Goal: Go to known website: Access a specific website the user already knows

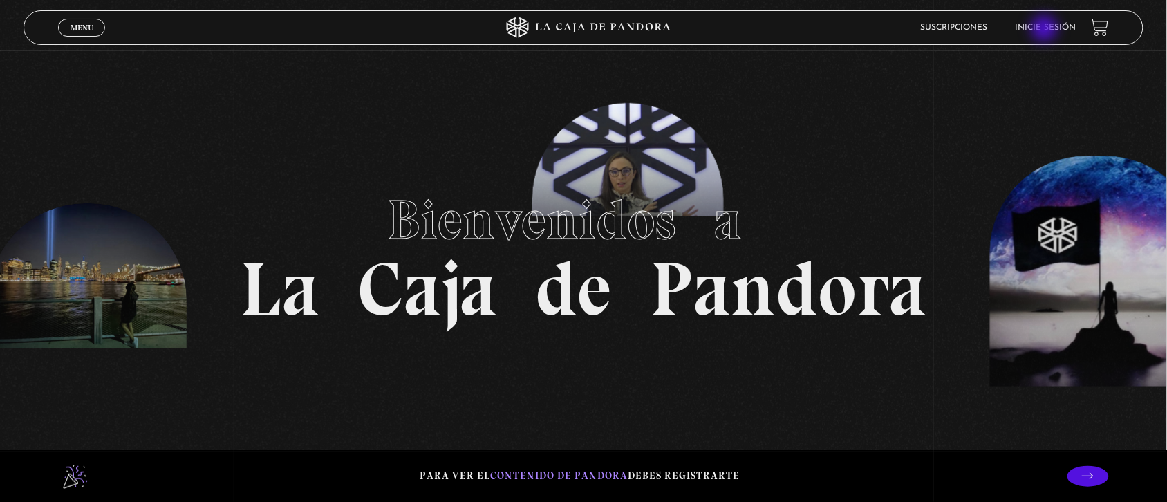
click at [1046, 30] on link "Inicie sesión" at bounding box center [1046, 28] width 61 height 8
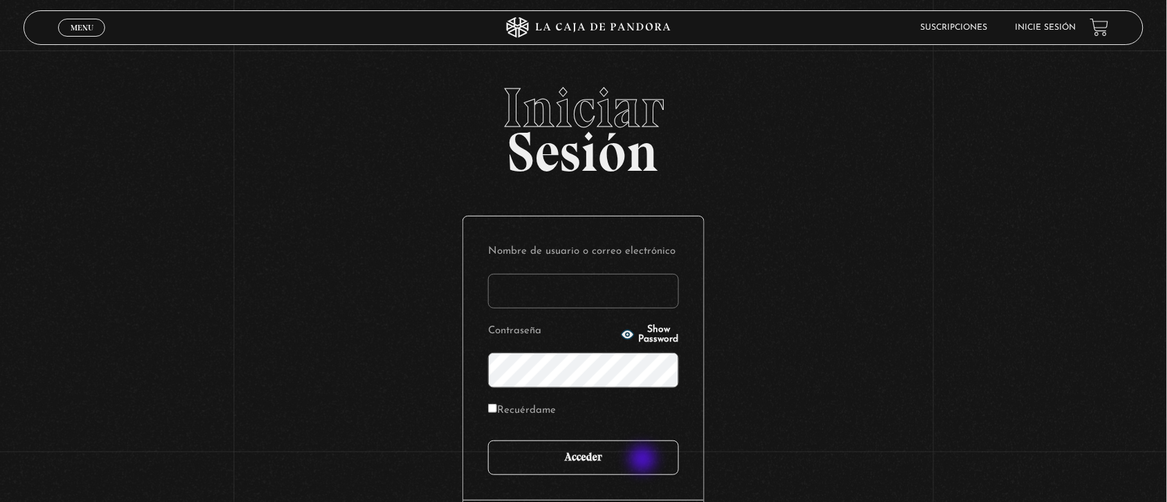
type input "Nora1267.nj@gmail.com"
click at [644, 460] on input "Acceder" at bounding box center [583, 457] width 191 height 35
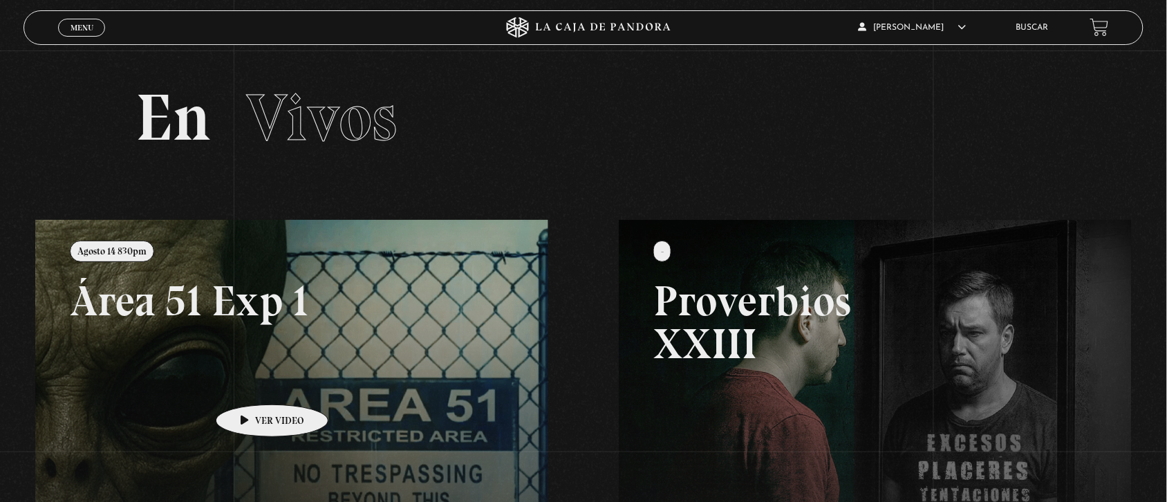
click at [250, 384] on link at bounding box center [618, 471] width 1167 height 502
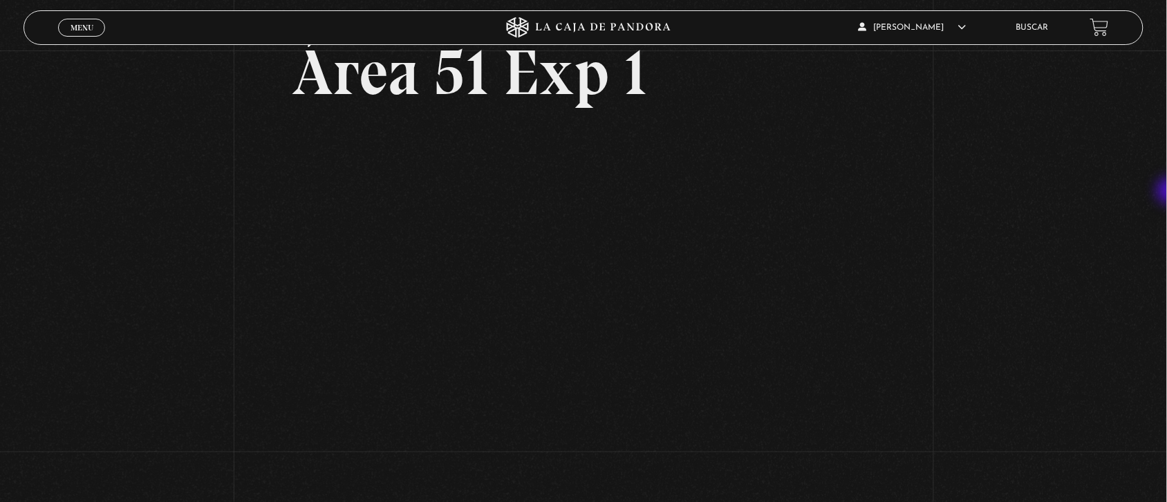
scroll to position [82, 0]
